Goal: Task Accomplishment & Management: Contribute content

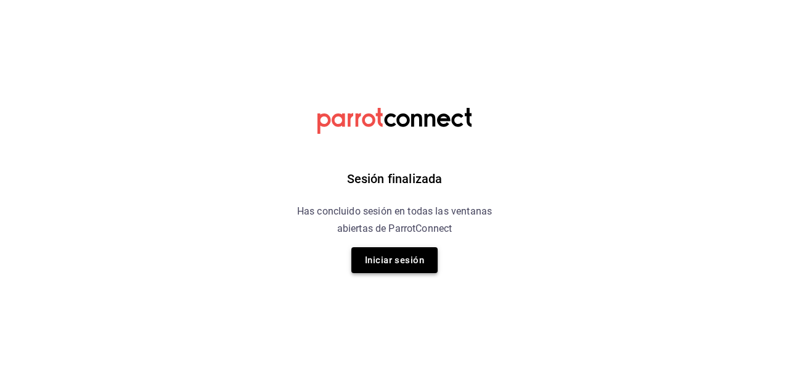
click at [402, 252] on button "Iniciar sesión" at bounding box center [395, 260] width 86 height 26
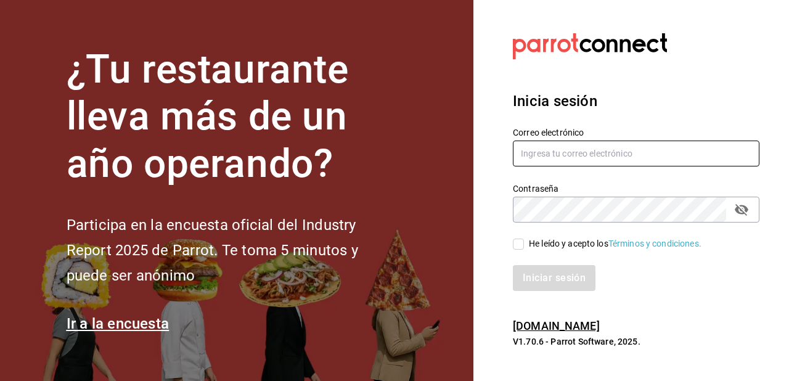
type input "roboto.mty@gmail.com"
click at [522, 244] on input "He leído y acepto los Términos y condiciones." at bounding box center [518, 244] width 11 height 11
checkbox input "true"
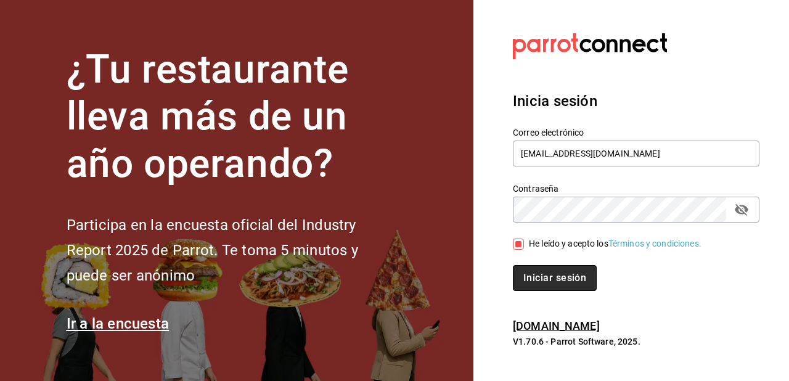
click at [558, 280] on button "Iniciar sesión" at bounding box center [555, 278] width 84 height 26
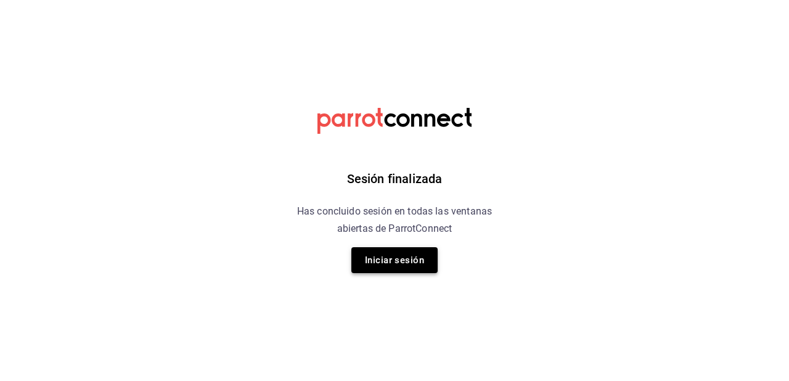
click at [390, 255] on button "Iniciar sesión" at bounding box center [395, 260] width 86 height 26
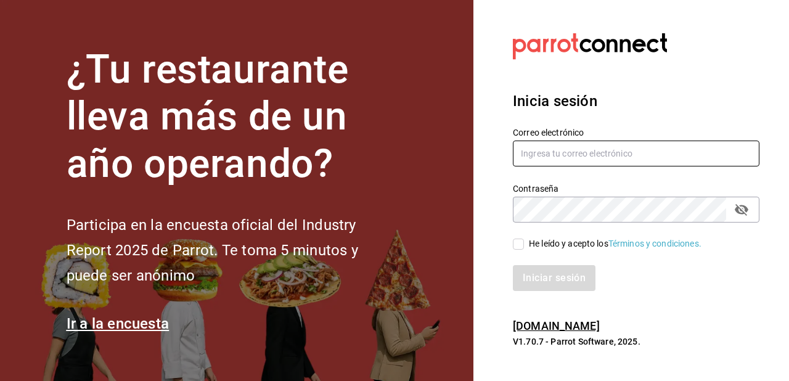
type input "roboto.mty@gmail.com"
click at [522, 247] on input "He leído y acepto los Términos y condiciones." at bounding box center [518, 244] width 11 height 11
checkbox input "true"
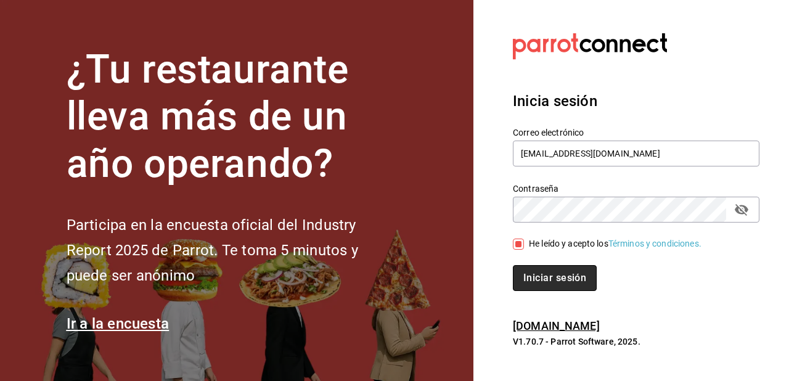
click at [559, 282] on button "Iniciar sesión" at bounding box center [555, 278] width 84 height 26
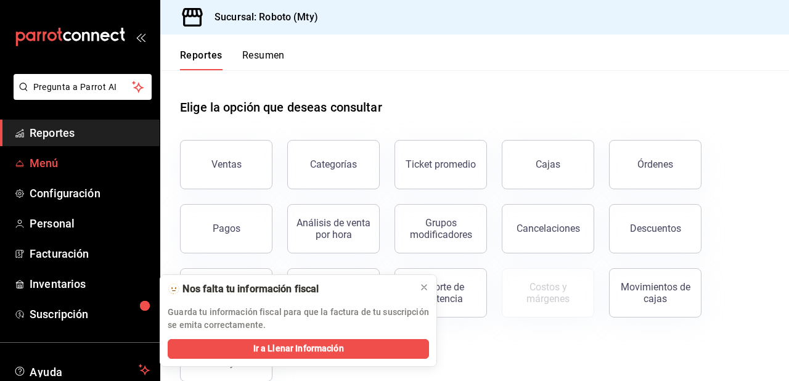
click at [80, 162] on span "Menú" at bounding box center [90, 163] width 120 height 17
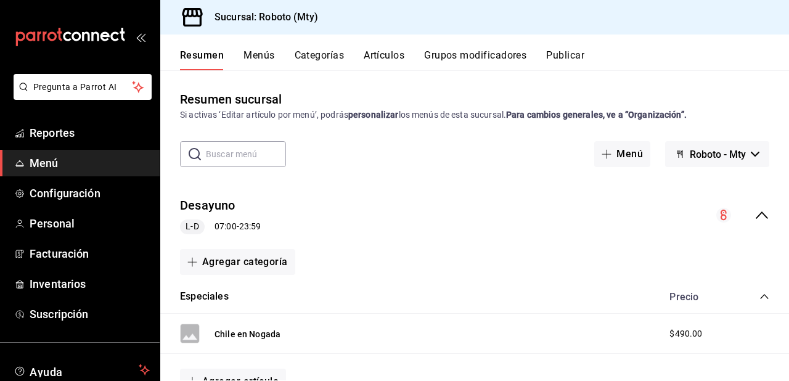
click at [370, 59] on button "Artículos" at bounding box center [384, 59] width 41 height 21
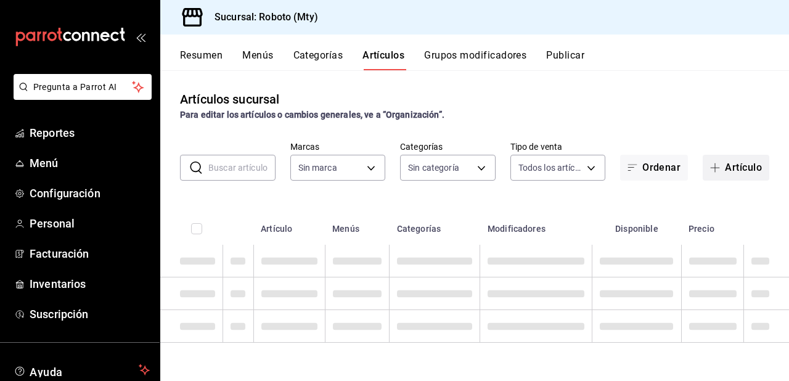
click at [722, 171] on span "button" at bounding box center [717, 168] width 15 height 10
type input "09ba0216-65db-402d-9b94-d36048e6fe77"
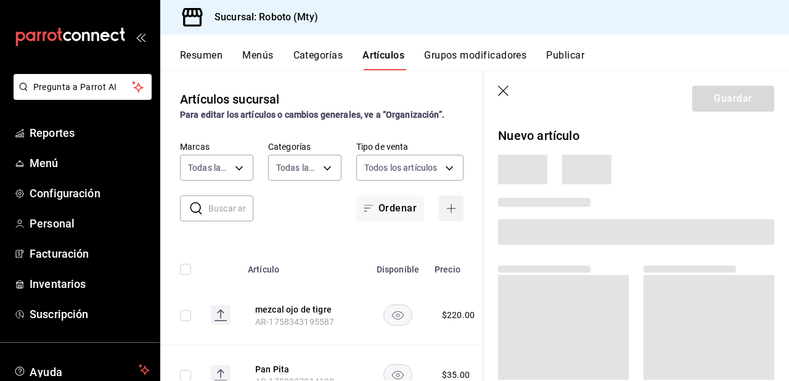
type input "5e2bc104-b7fe-4185-90af-8e17596a2fd3,6a13d590-edb7-4daa-b10d-4f64a6c5a8d8,74d66…"
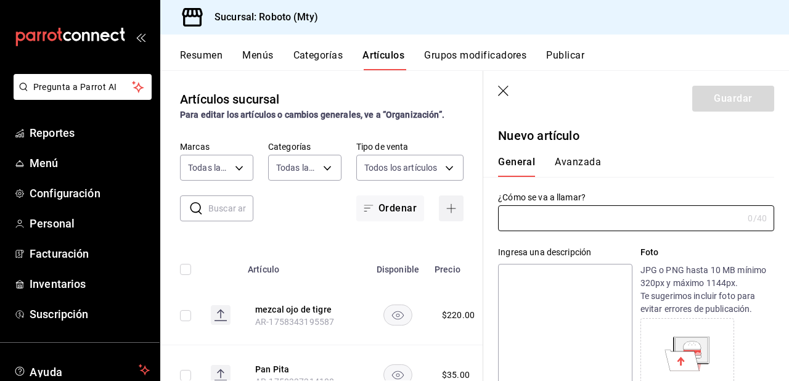
type input "AR-1758420089173"
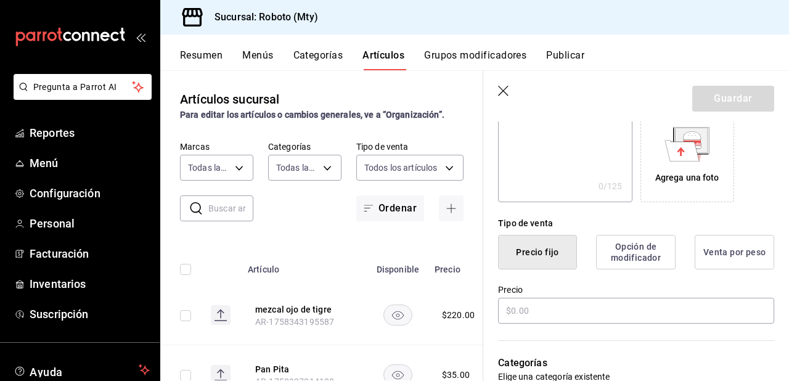
scroll to position [373, 0]
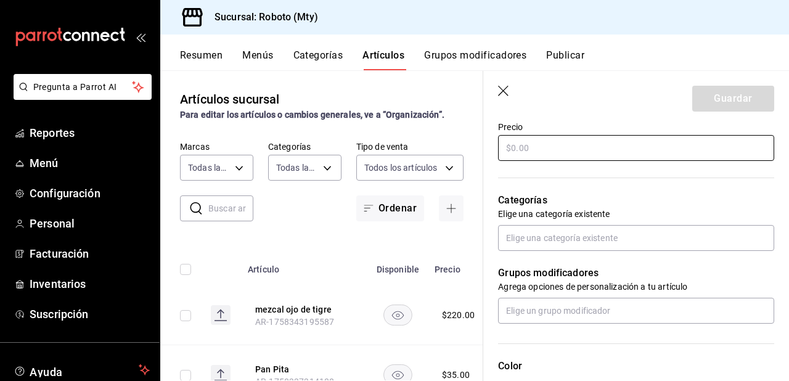
type input "Michelado"
click at [634, 148] on input "text" at bounding box center [636, 148] width 276 height 26
type input "$40.00"
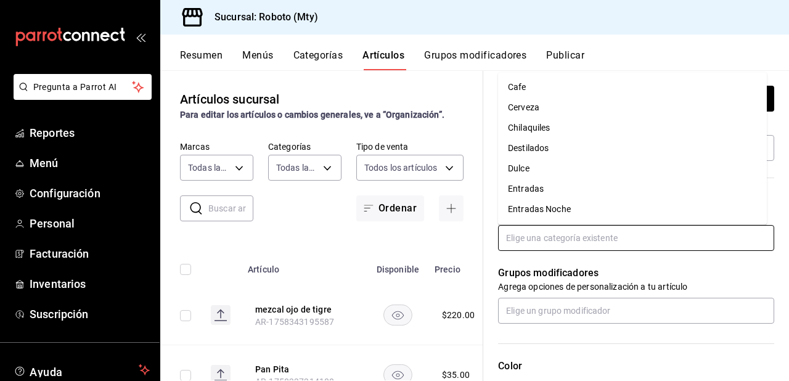
click at [576, 233] on input "text" at bounding box center [636, 238] width 276 height 26
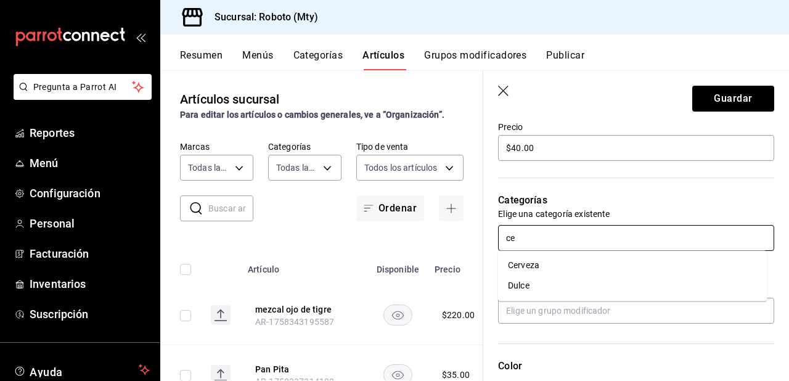
type input "cer"
click at [569, 264] on li "Cerveza" at bounding box center [632, 265] width 269 height 20
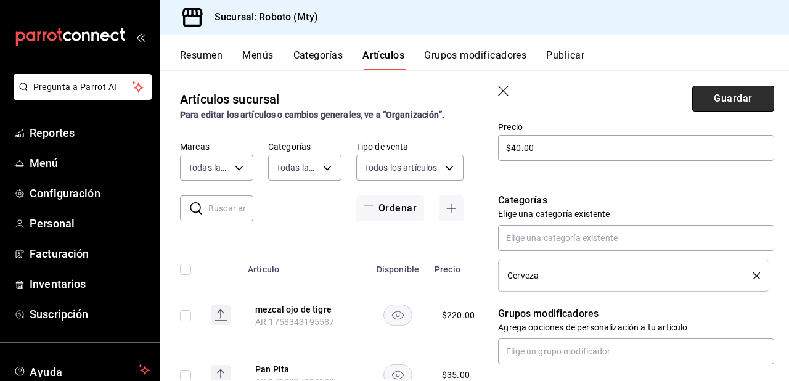
click at [724, 104] on button "Guardar" at bounding box center [734, 99] width 82 height 26
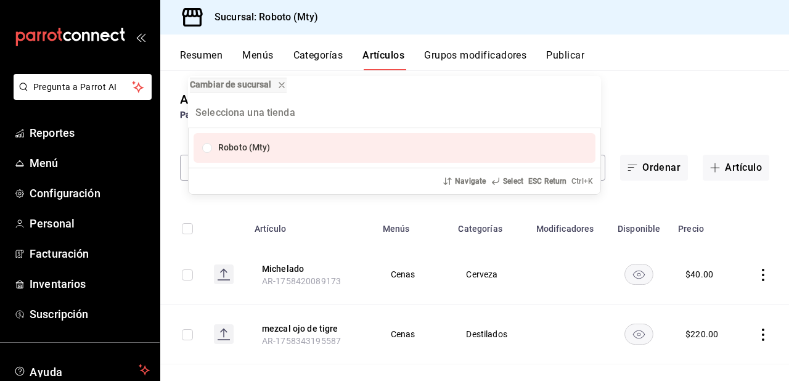
click at [197, 200] on div "Cambiar de sucursal Roboto (Mty) Navigate Select ESC Return Ctrl+ K" at bounding box center [394, 190] width 789 height 381
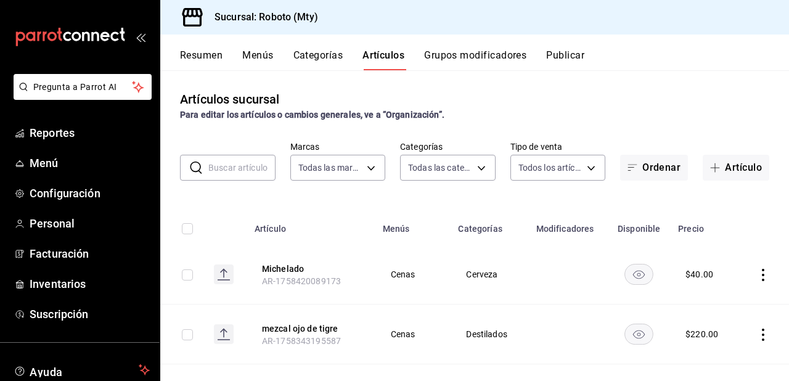
click at [183, 201] on div "Artículos sucursal Para editar los artículos o cambios generales, ve a “Organiz…" at bounding box center [474, 225] width 629 height 310
click at [242, 162] on input "text" at bounding box center [241, 167] width 67 height 25
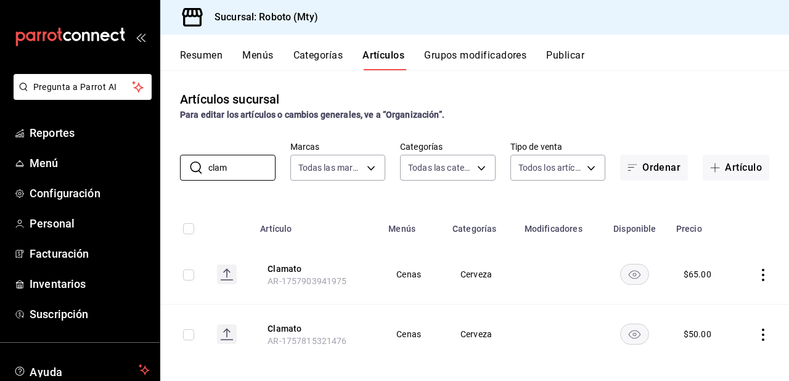
type input "clam"
click at [758, 277] on icon "actions" at bounding box center [763, 275] width 12 height 12
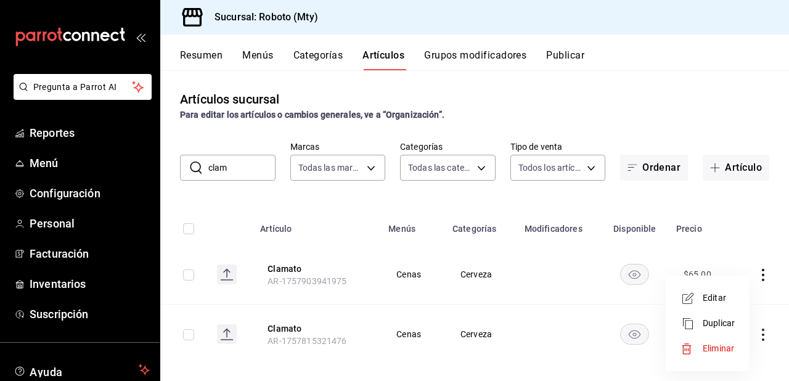
click at [714, 345] on span "Eliminar" at bounding box center [718, 349] width 31 height 10
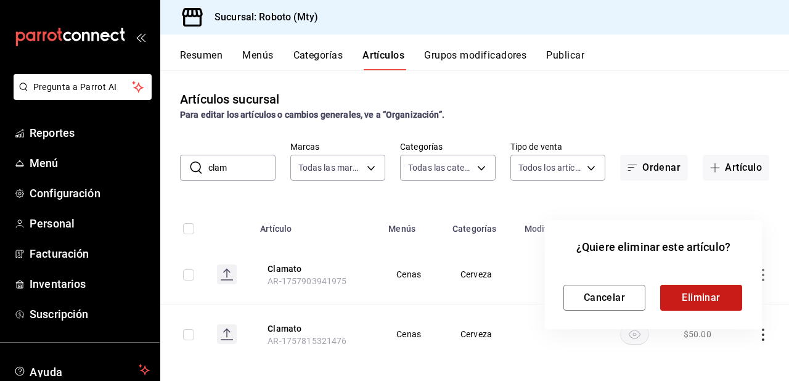
drag, startPoint x: 696, startPoint y: 312, endPoint x: 696, endPoint y: 290, distance: 22.2
click at [696, 290] on div "¿Quiere eliminar este artículo? Cancelar Eliminar" at bounding box center [653, 274] width 217 height 109
click at [696, 290] on button "Eliminar" at bounding box center [702, 298] width 82 height 26
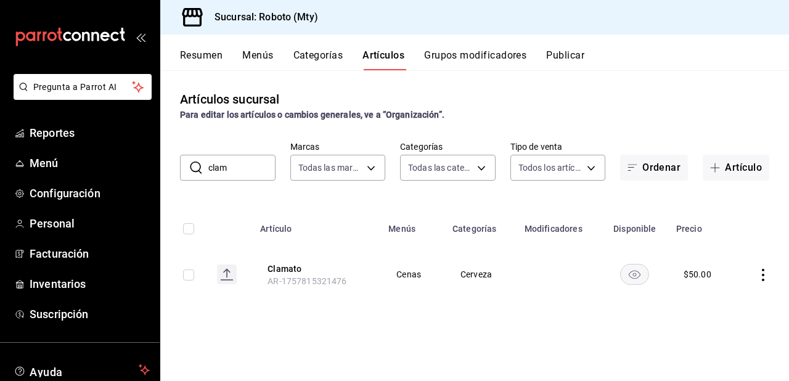
click at [236, 173] on input "clam" at bounding box center [241, 167] width 67 height 25
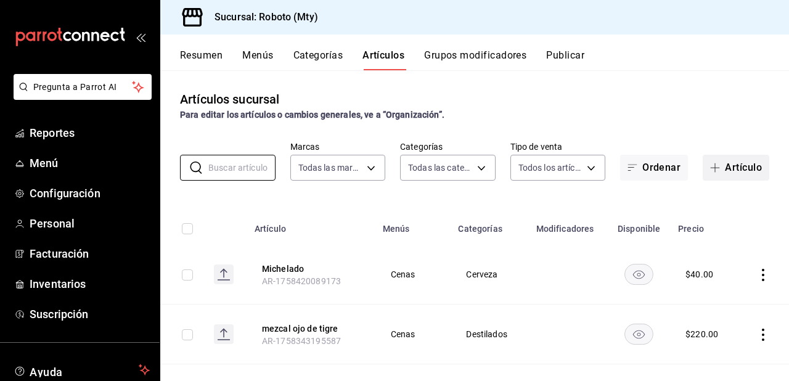
click at [741, 168] on button "Artículo" at bounding box center [736, 168] width 67 height 26
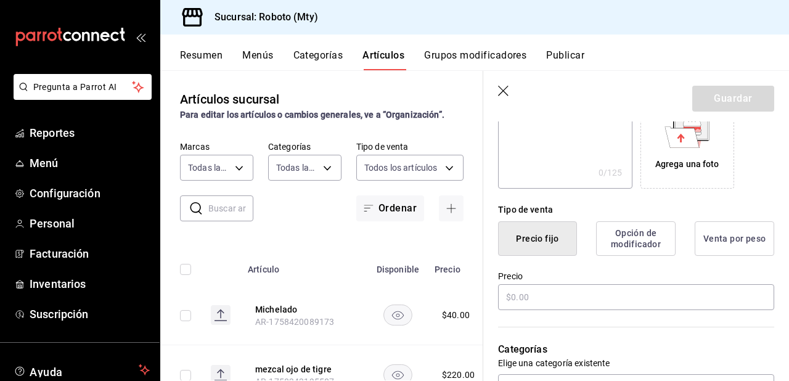
scroll to position [256, 0]
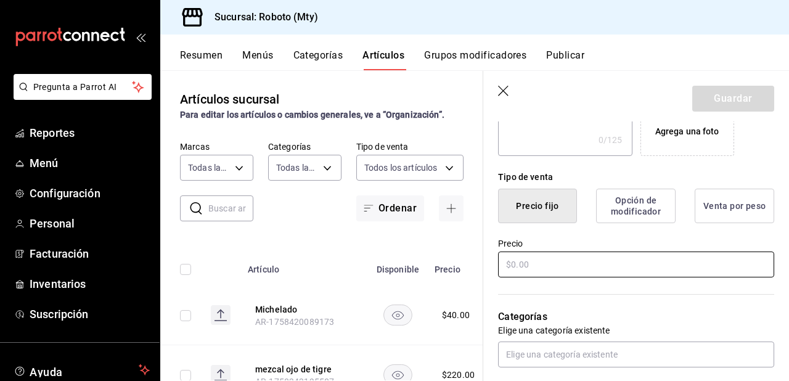
click at [620, 262] on input "text" at bounding box center [636, 265] width 276 height 26
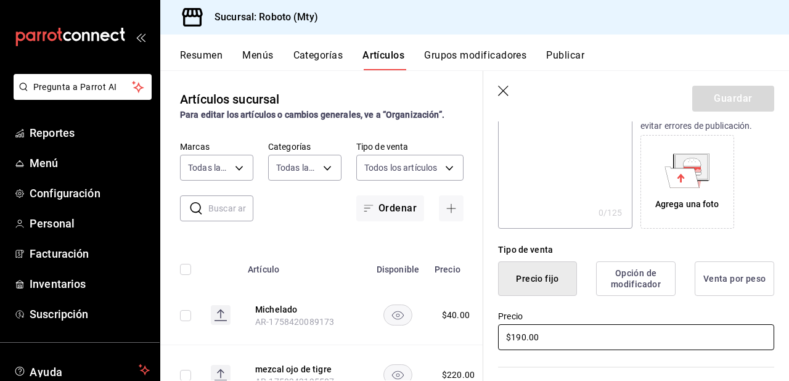
scroll to position [0, 0]
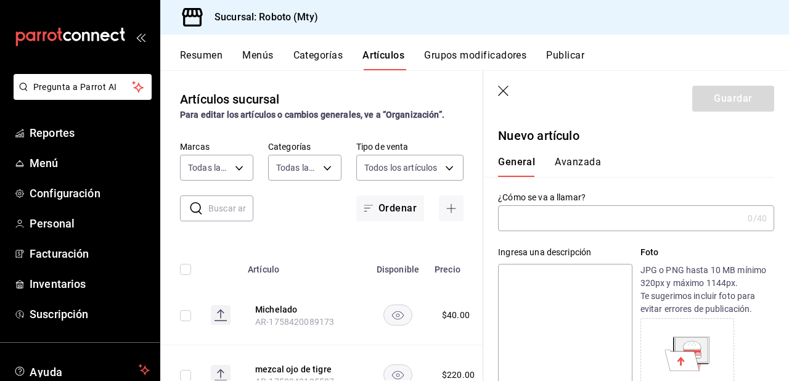
type input "$190.00"
click at [620, 223] on input "text" at bounding box center [620, 218] width 245 height 25
click at [509, 220] on input "mangatan" at bounding box center [620, 218] width 245 height 25
type input "Mangatan"
click at [554, 221] on input "Mangatan" at bounding box center [620, 218] width 245 height 25
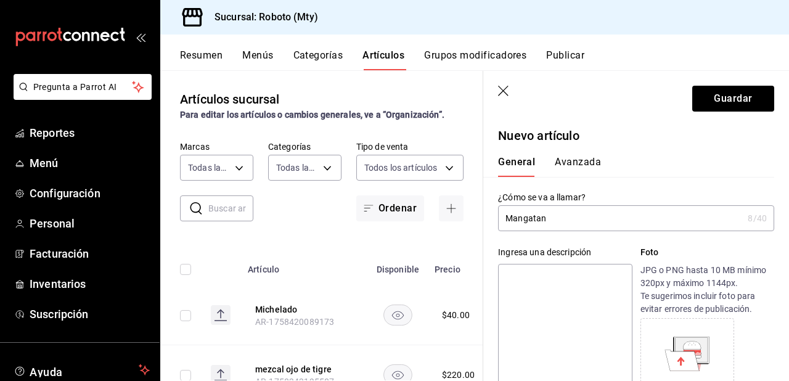
click at [554, 221] on input "Mangatan" at bounding box center [620, 218] width 245 height 25
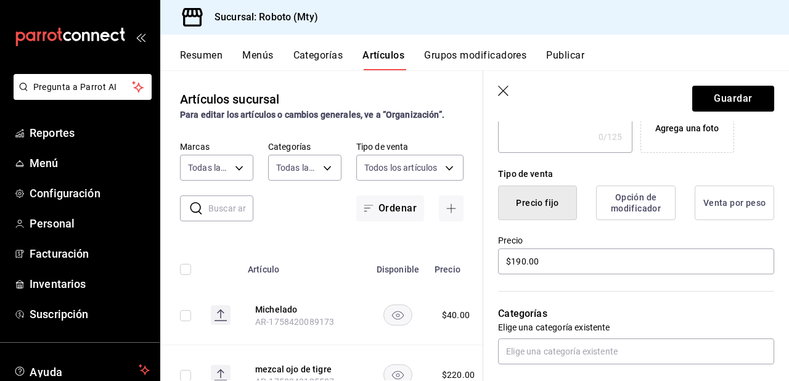
scroll to position [284, 0]
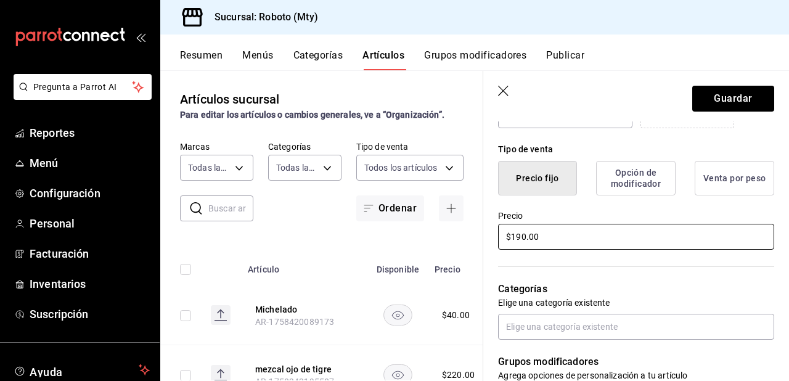
type input "[GEOGRAPHIC_DATA]"
click at [525, 239] on input "$190.00" at bounding box center [636, 237] width 276 height 26
type input "$195.00"
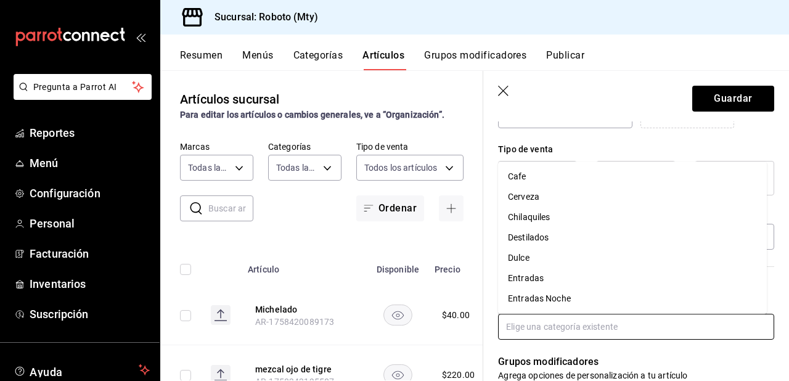
click at [519, 327] on input "text" at bounding box center [636, 327] width 276 height 26
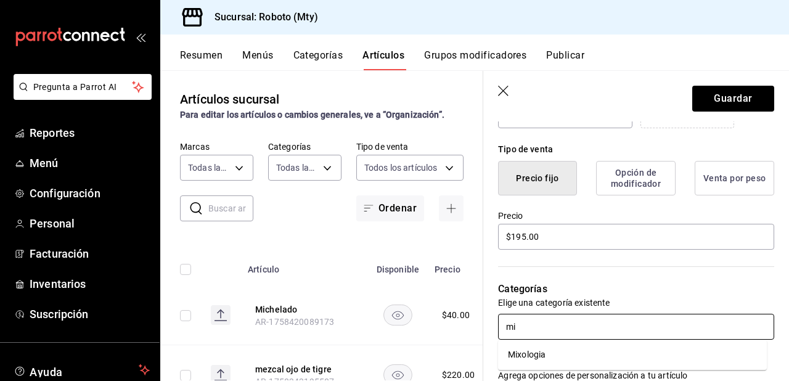
type input "mix"
click at [517, 349] on li "Mixologia" at bounding box center [632, 355] width 269 height 20
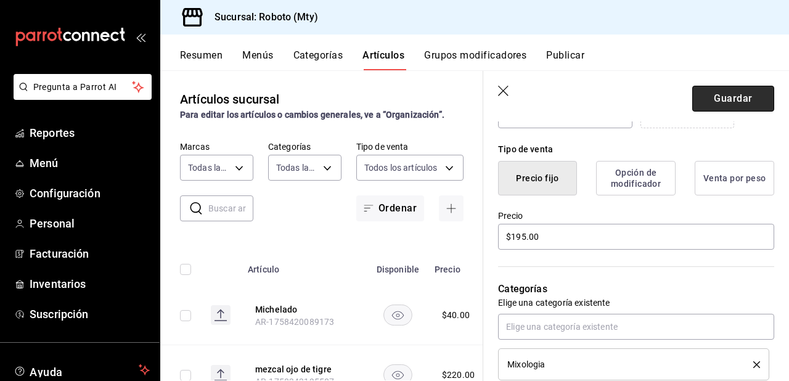
click at [731, 104] on button "Guardar" at bounding box center [734, 99] width 82 height 26
